Goal: Task Accomplishment & Management: Manage account settings

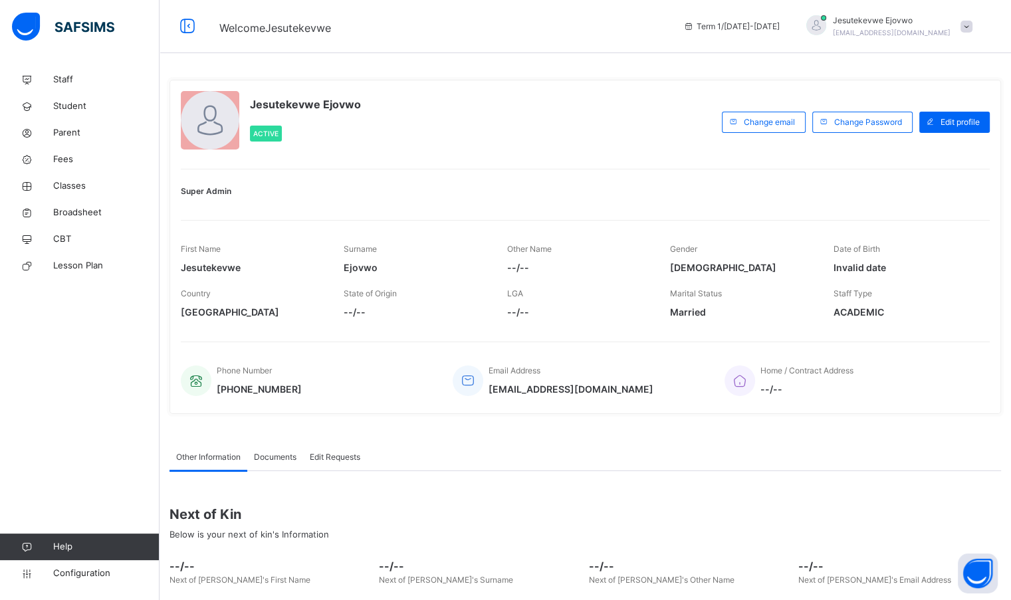
click at [77, 576] on span "Configuration" at bounding box center [106, 573] width 106 height 13
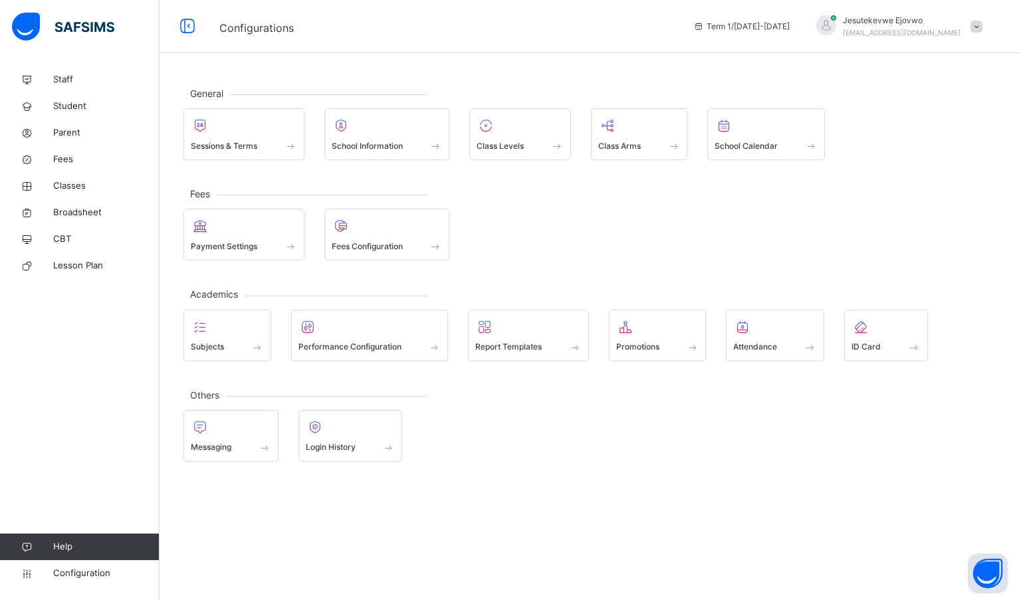
click at [49, 76] on icon at bounding box center [26, 80] width 53 height 10
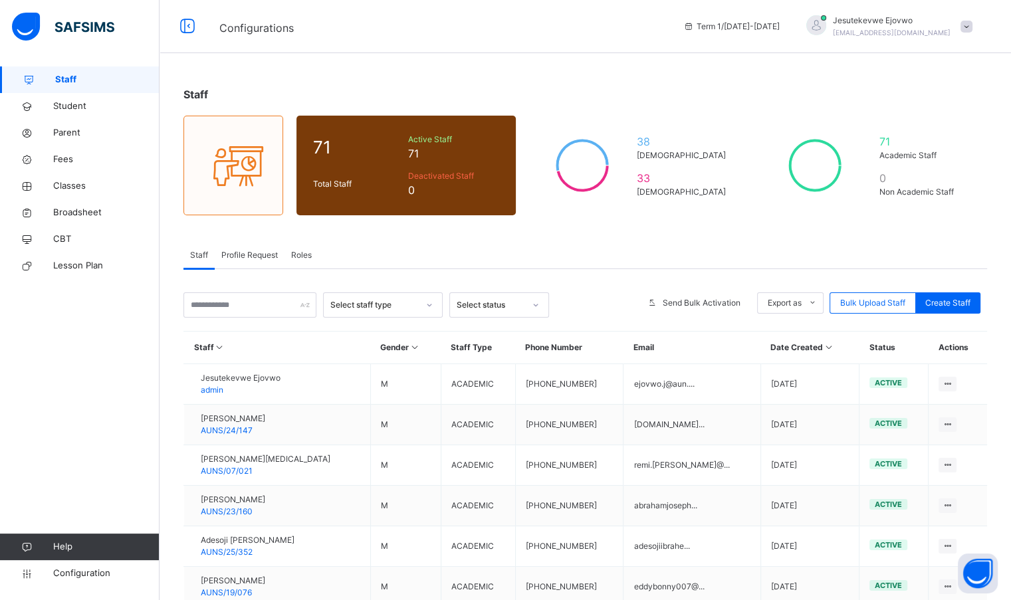
click at [102, 573] on span "Configuration" at bounding box center [106, 573] width 106 height 13
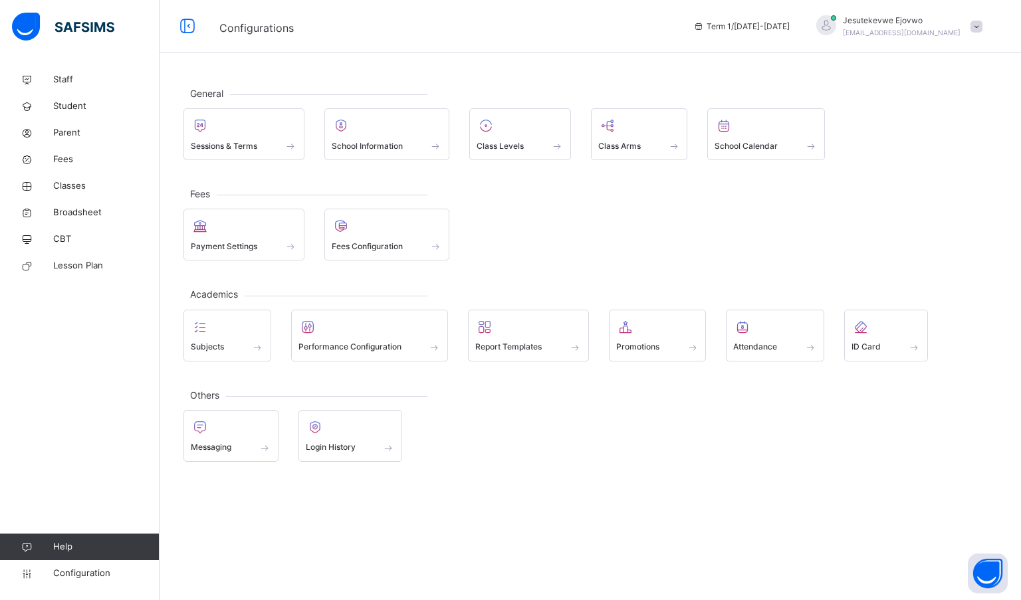
click at [95, 580] on link "Configuration" at bounding box center [79, 573] width 159 height 27
click at [90, 578] on span "Configuration" at bounding box center [106, 573] width 106 height 13
click at [369, 140] on span "School Information" at bounding box center [367, 146] width 71 height 12
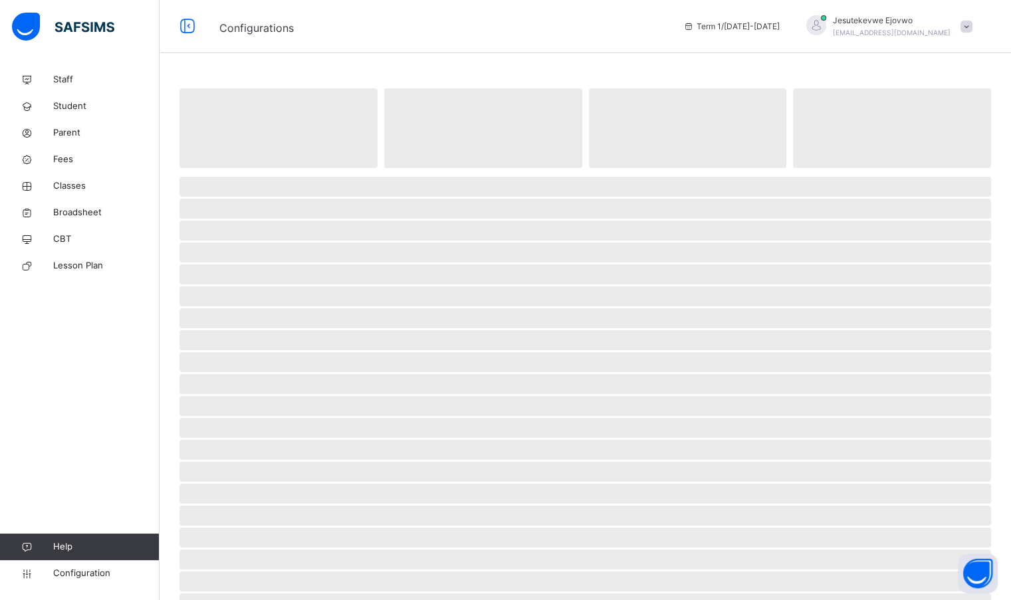
select select "**"
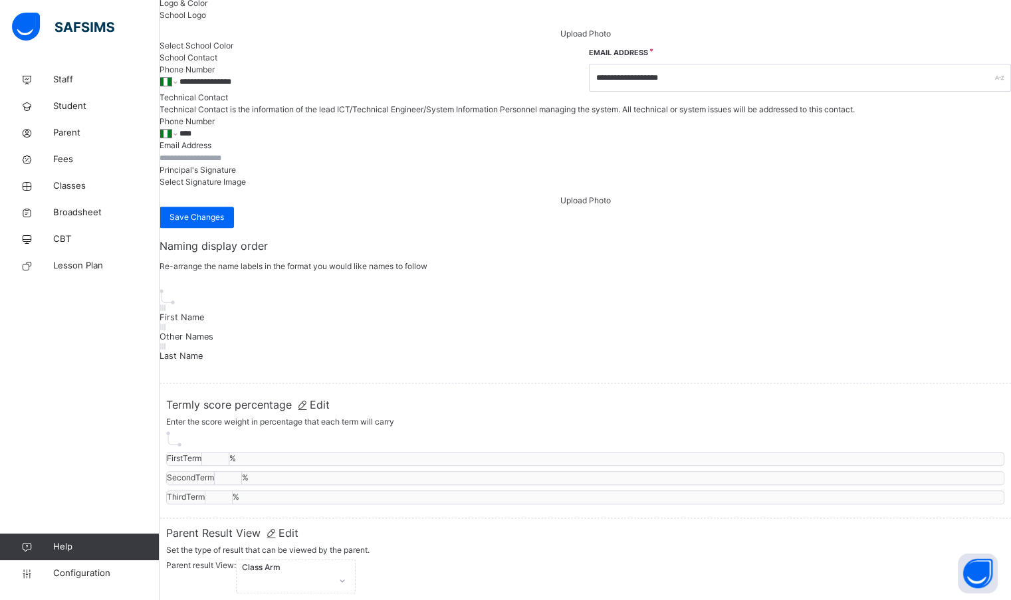
scroll to position [532, 0]
click at [113, 574] on span "Configuration" at bounding box center [106, 573] width 106 height 13
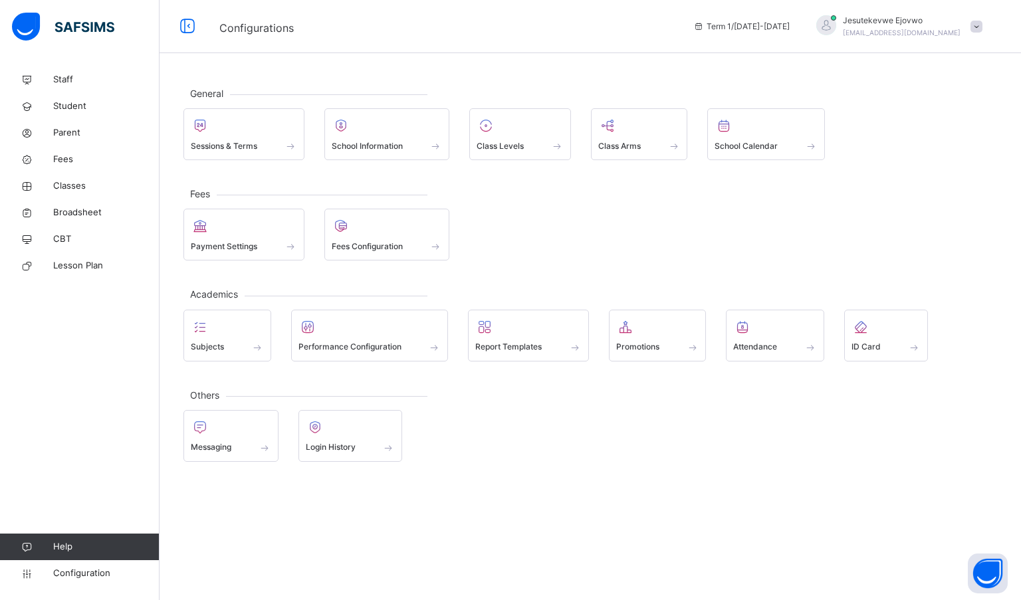
click at [72, 84] on span "Staff" at bounding box center [106, 79] width 106 height 13
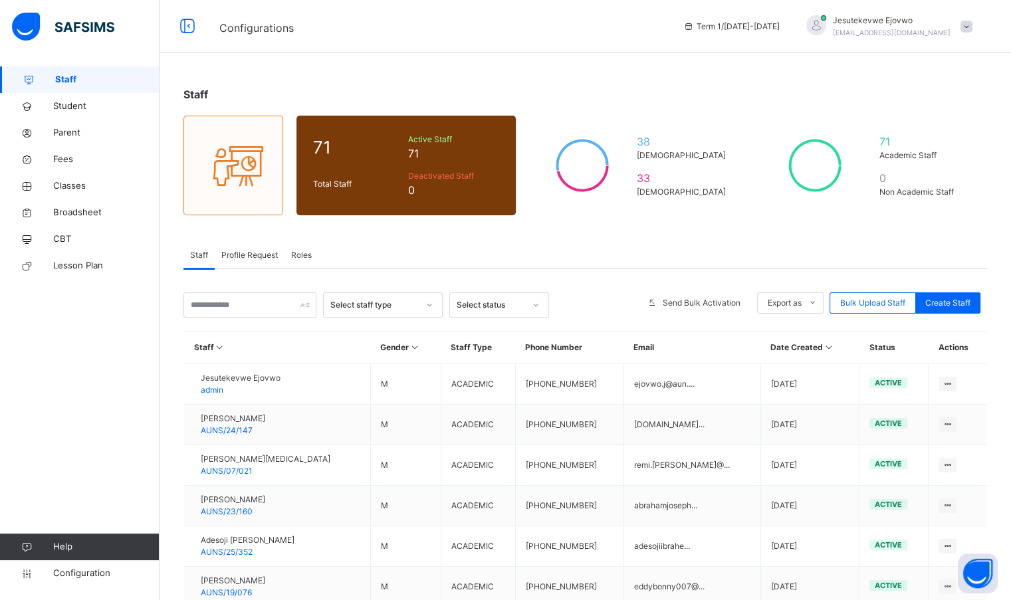
click at [298, 259] on span "Roles" at bounding box center [301, 255] width 21 height 12
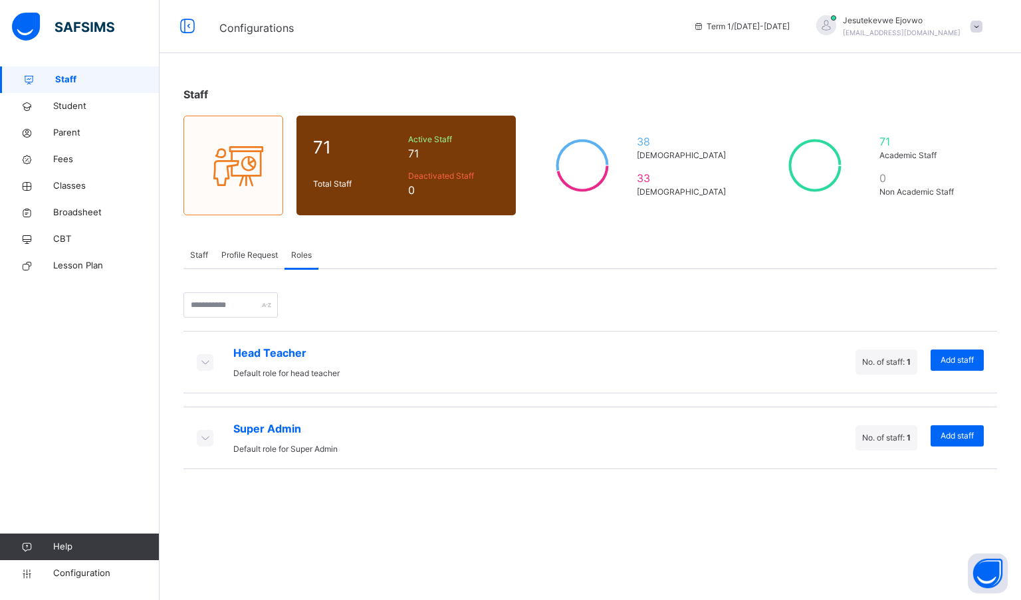
click at [207, 438] on icon at bounding box center [204, 437] width 15 height 13
click at [278, 306] on div at bounding box center [230, 304] width 94 height 25
click at [258, 300] on input "text" at bounding box center [230, 304] width 94 height 25
click at [360, 305] on div "Head Teacher Default role for head teacher No. of staff: 1 Add staff Super Admi…" at bounding box center [589, 397] width 813 height 257
click at [922, 498] on span "Reassign" at bounding box center [929, 497] width 34 height 12
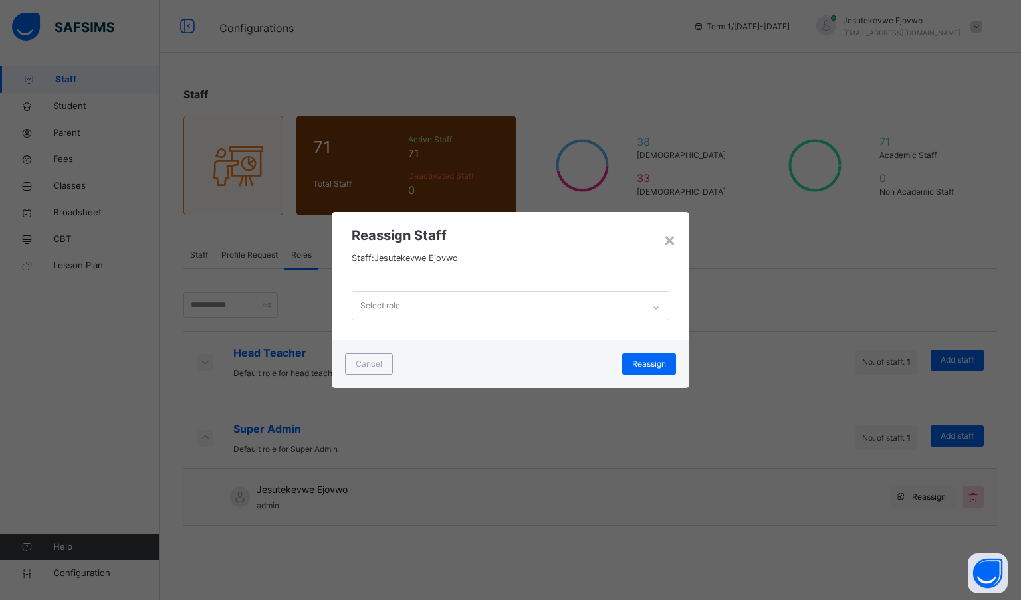
click at [551, 303] on div "Select role" at bounding box center [497, 306] width 291 height 28
click at [516, 242] on span "Reassign Staff" at bounding box center [511, 235] width 318 height 20
click at [671, 244] on div "×" at bounding box center [669, 239] width 13 height 28
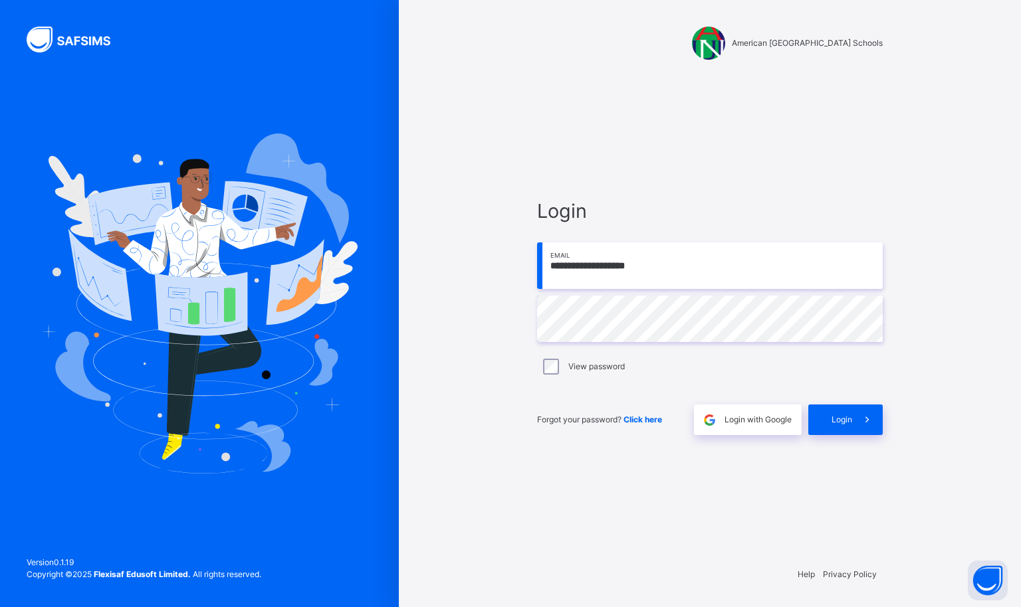
click at [853, 420] on span at bounding box center [867, 420] width 31 height 31
